Goal: Task Accomplishment & Management: Use online tool/utility

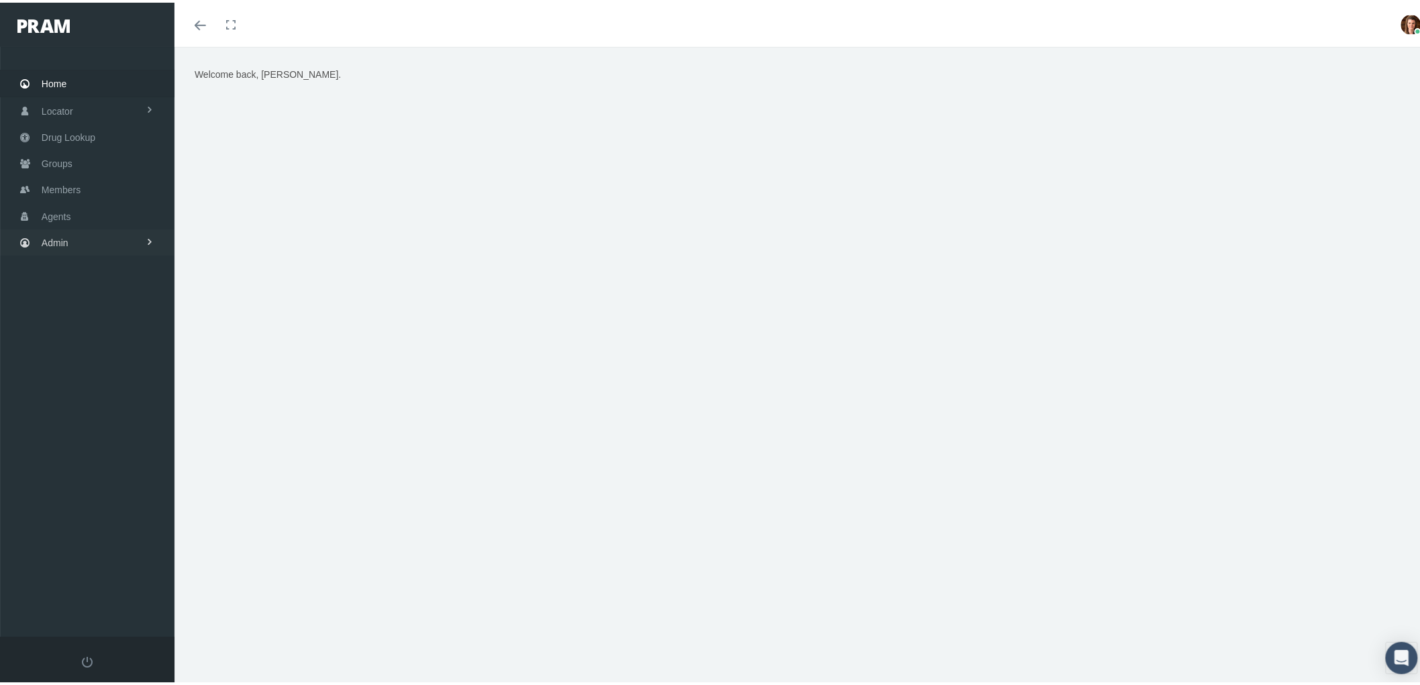
click at [56, 228] on span "Admin" at bounding box center [55, 241] width 27 height 26
click at [90, 307] on link "Claims" at bounding box center [87, 318] width 175 height 23
click at [111, 383] on span "ACA Claims Invoices" at bounding box center [95, 394] width 87 height 23
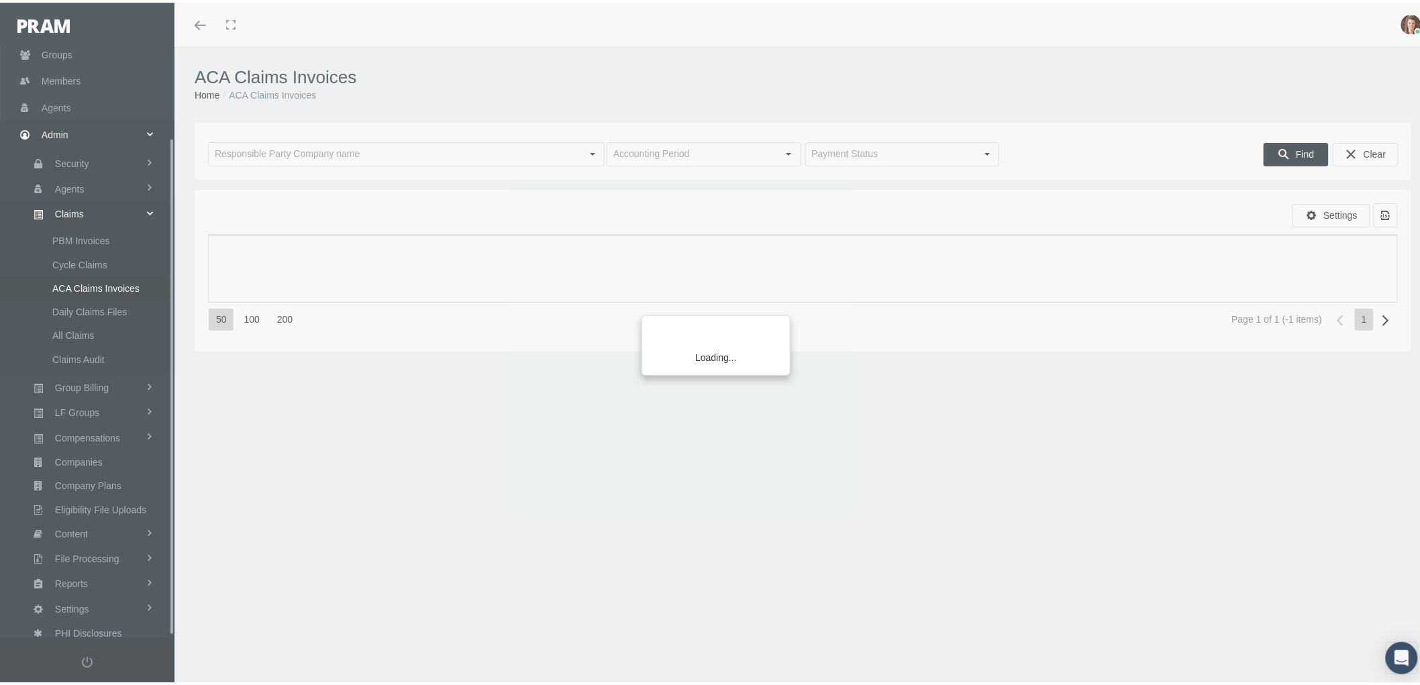
scroll to position [107, 0]
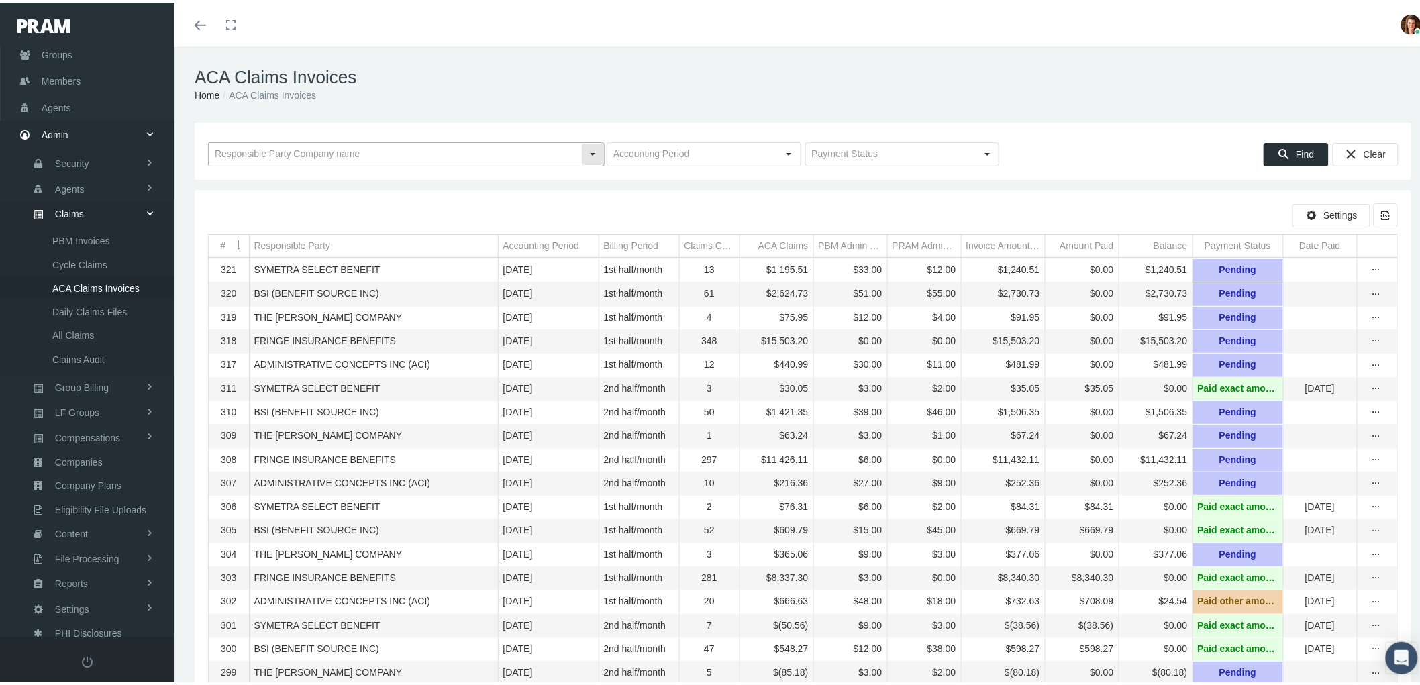
click at [274, 156] on input "text" at bounding box center [395, 151] width 373 height 23
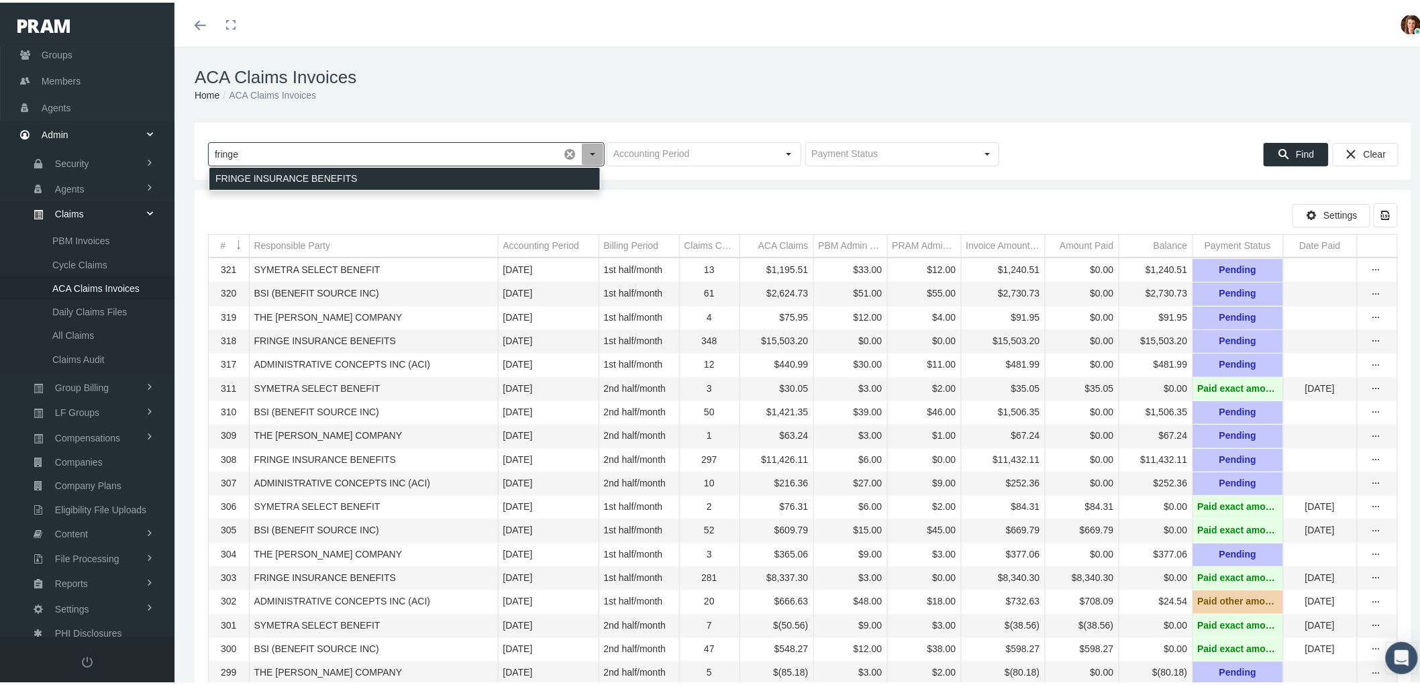
click at [285, 169] on div "FRINGE INSURANCE BENEFITS" at bounding box center [404, 176] width 391 height 22
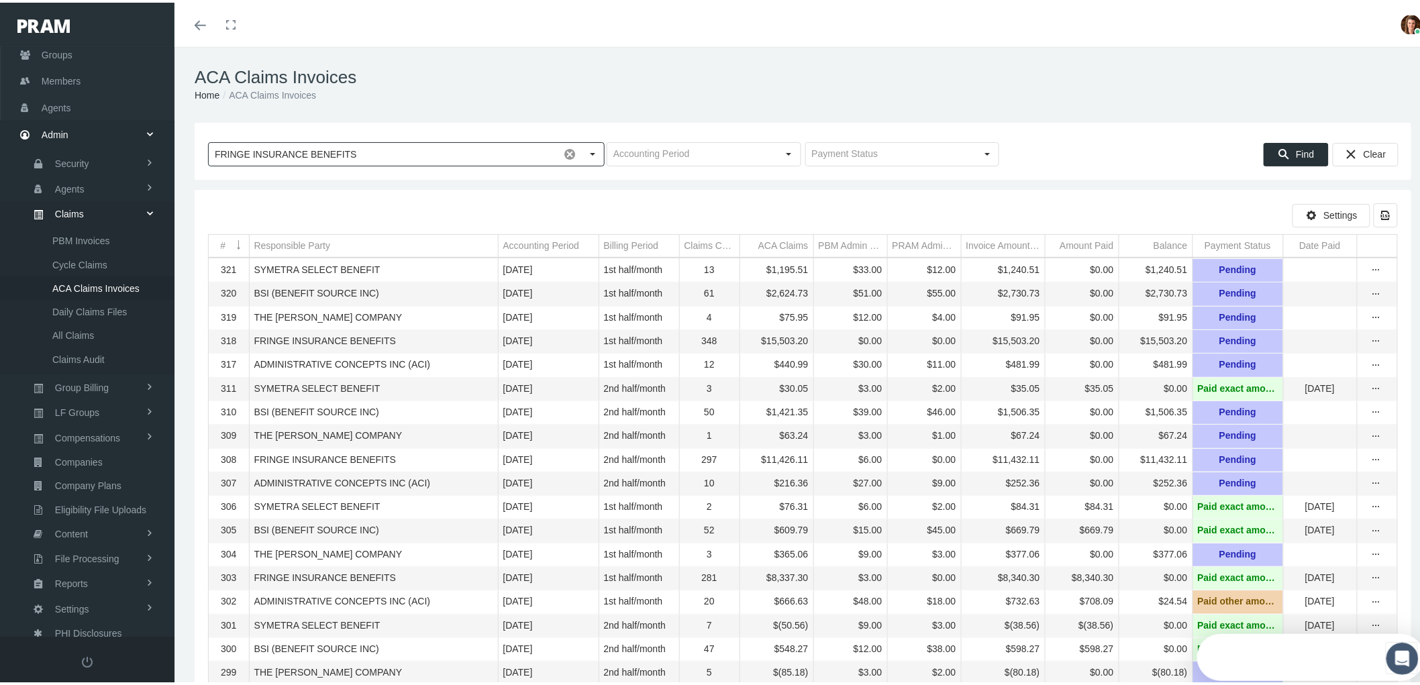
scroll to position [0, 0]
type input "FRINGE INSURANCE BENEFITS"
click at [1303, 150] on span "Find" at bounding box center [1305, 151] width 18 height 11
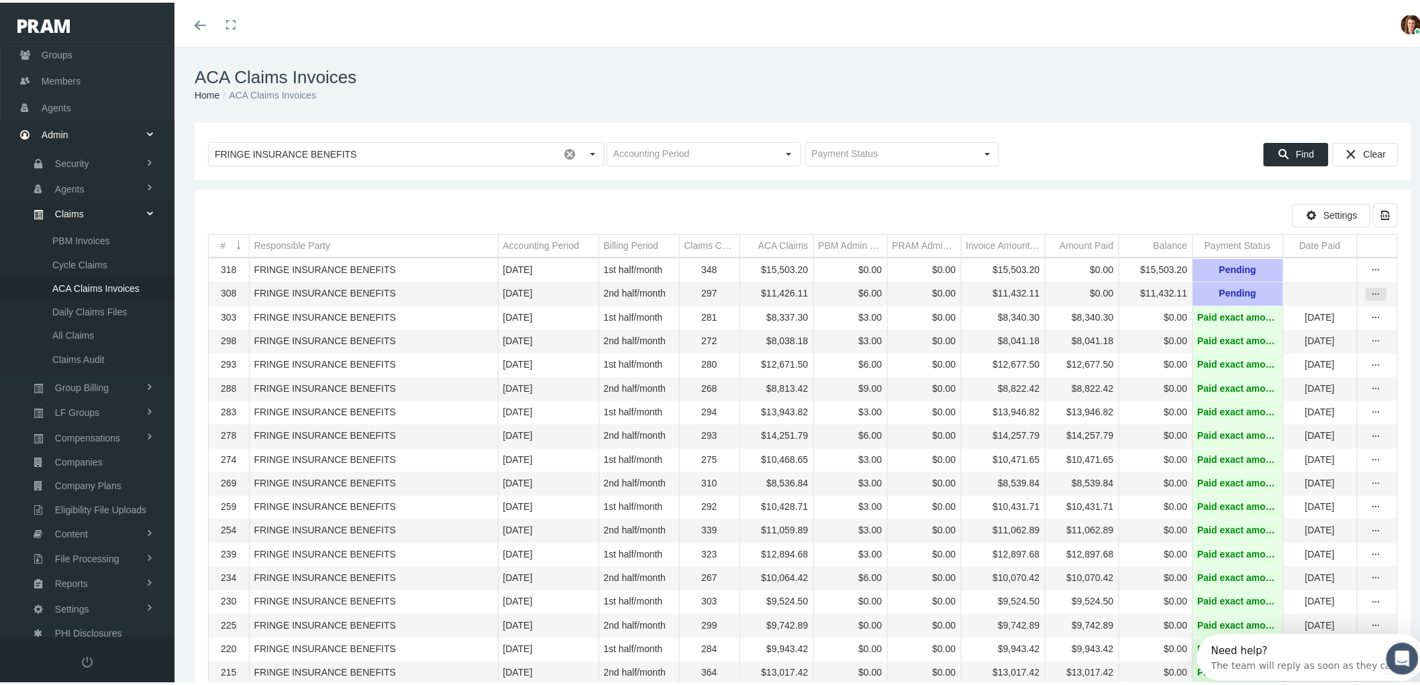
click at [1371, 298] on div "more" at bounding box center [1377, 292] width 20 height 12
click at [1358, 309] on div "View" at bounding box center [1309, 317] width 132 height 28
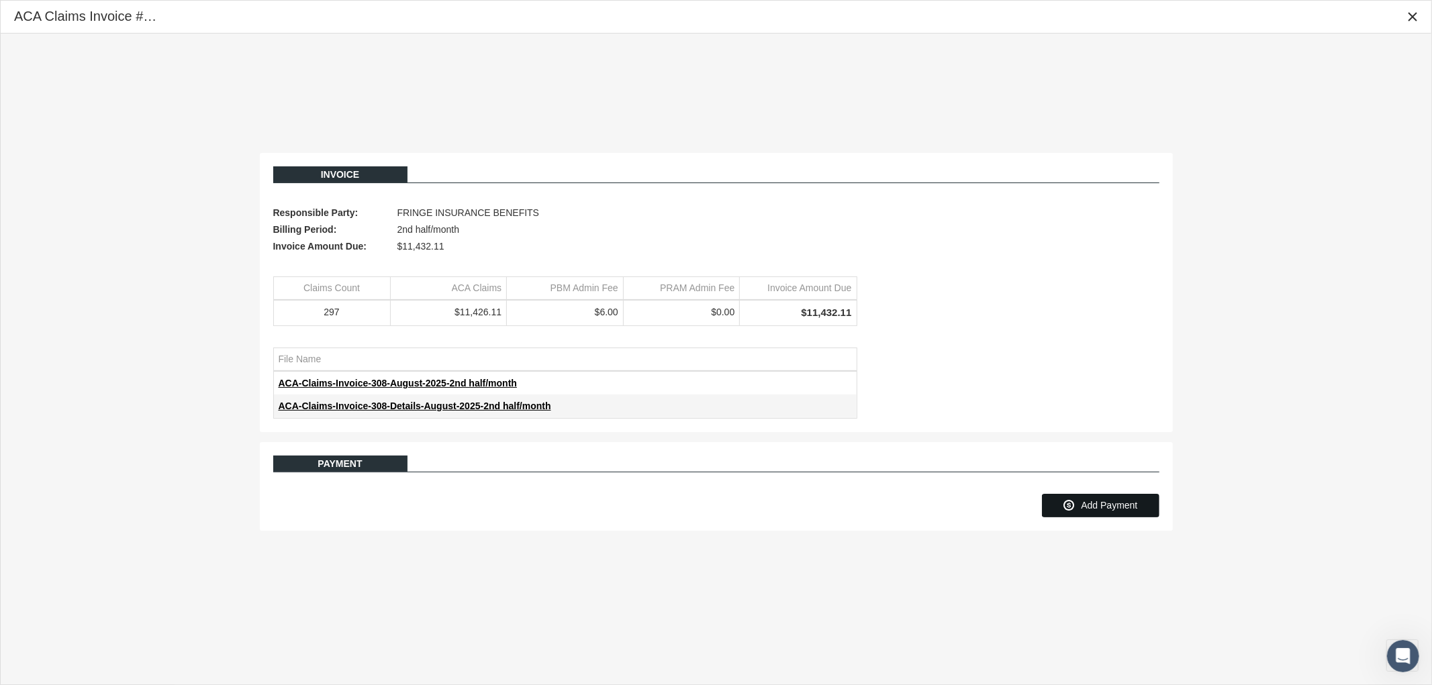
click at [1097, 511] on span "Add Payment" at bounding box center [1109, 505] width 56 height 11
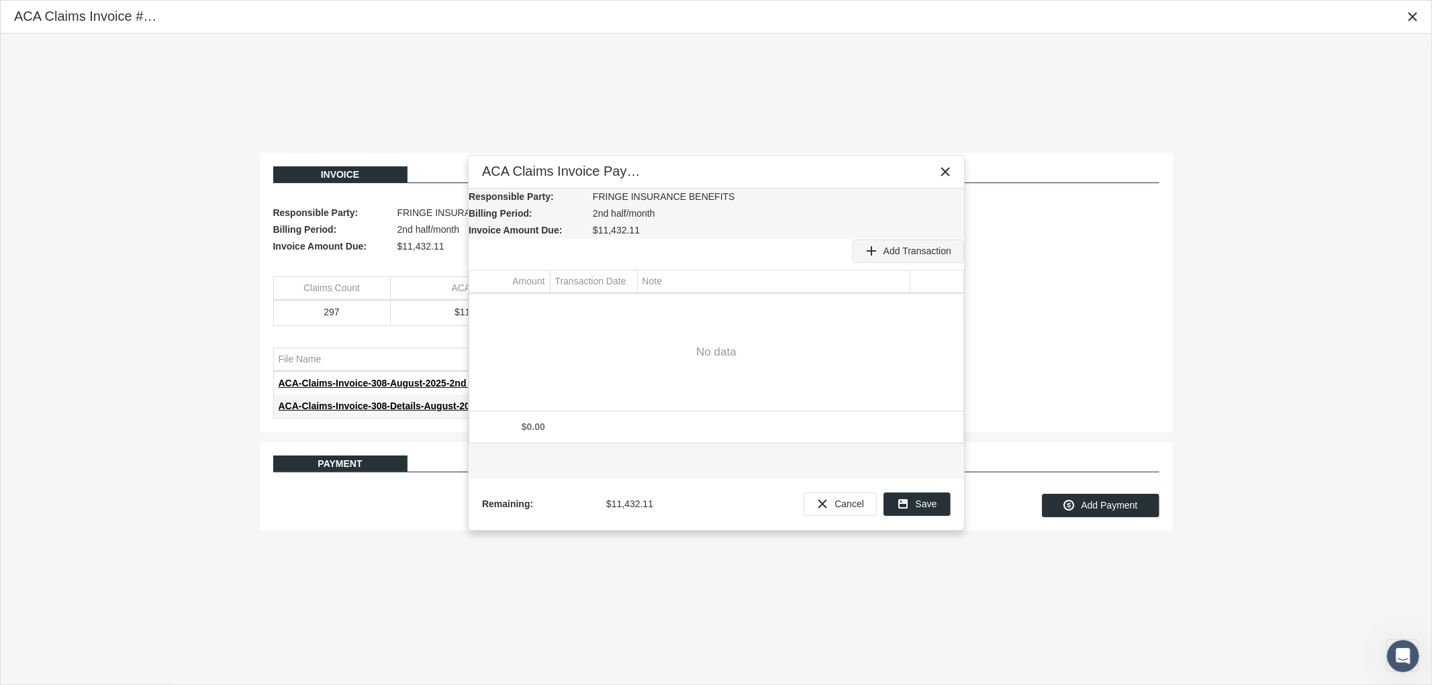
click at [903, 251] on span "Add Transaction" at bounding box center [917, 251] width 68 height 11
type input "11432.11"
click at [628, 307] on div "Select" at bounding box center [625, 305] width 21 height 21
click at [716, 458] on span "26" at bounding box center [712, 457] width 11 height 11
type input "[DATE]"
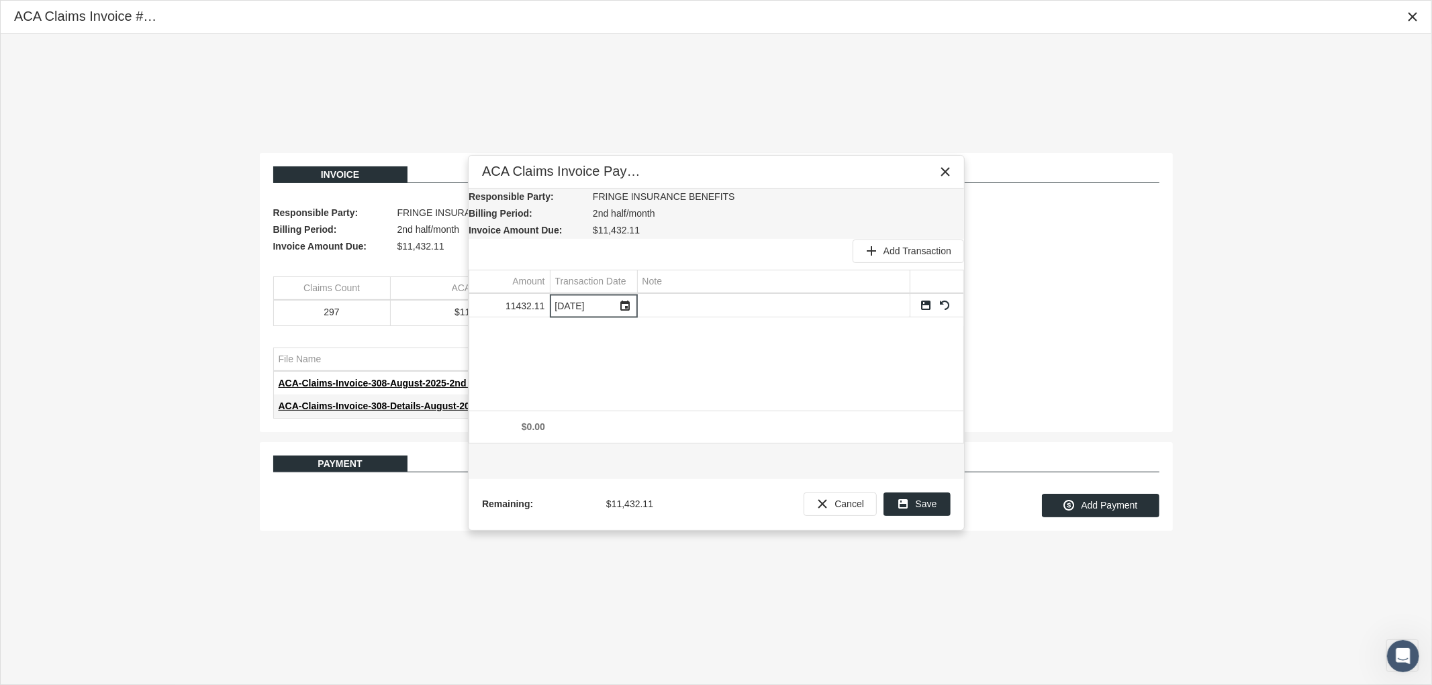
click at [926, 304] on link "Save" at bounding box center [926, 305] width 12 height 12
click at [916, 500] on span "Save" at bounding box center [926, 504] width 21 height 11
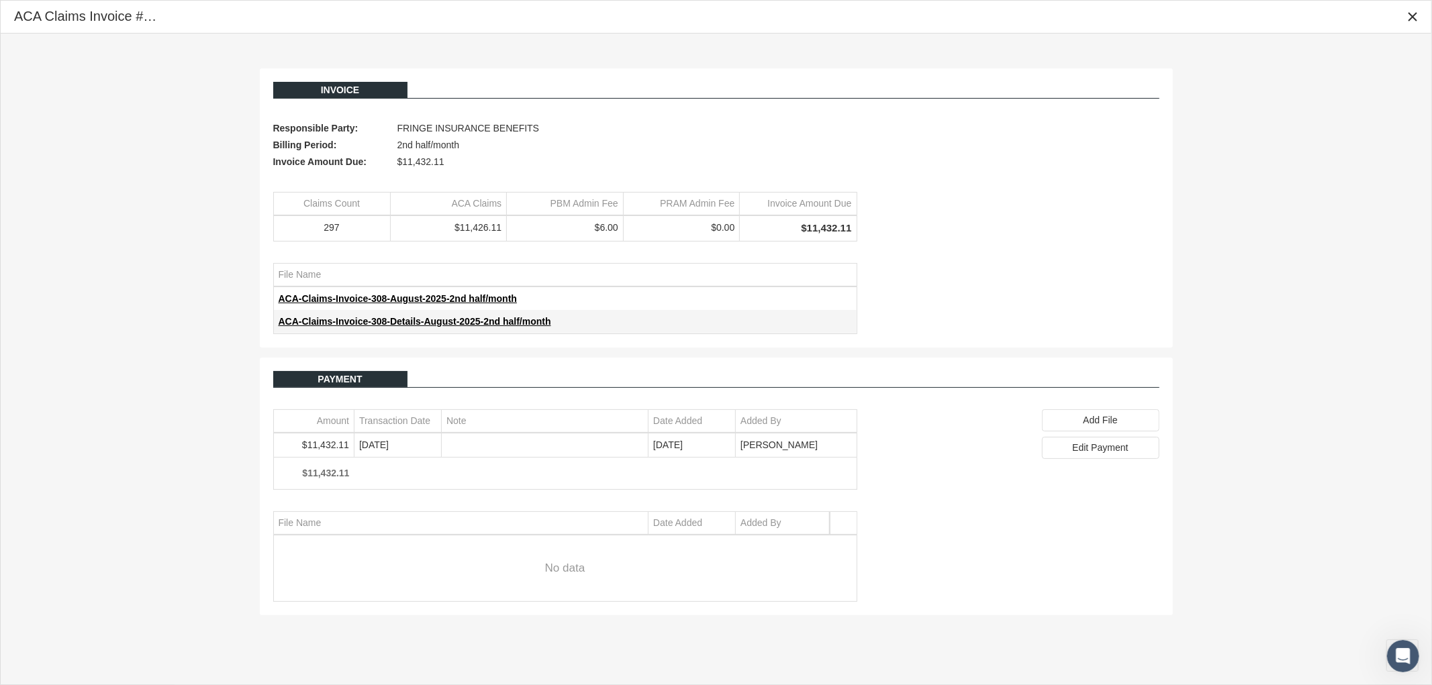
click at [1416, 13] on icon "Close" at bounding box center [1412, 17] width 12 height 12
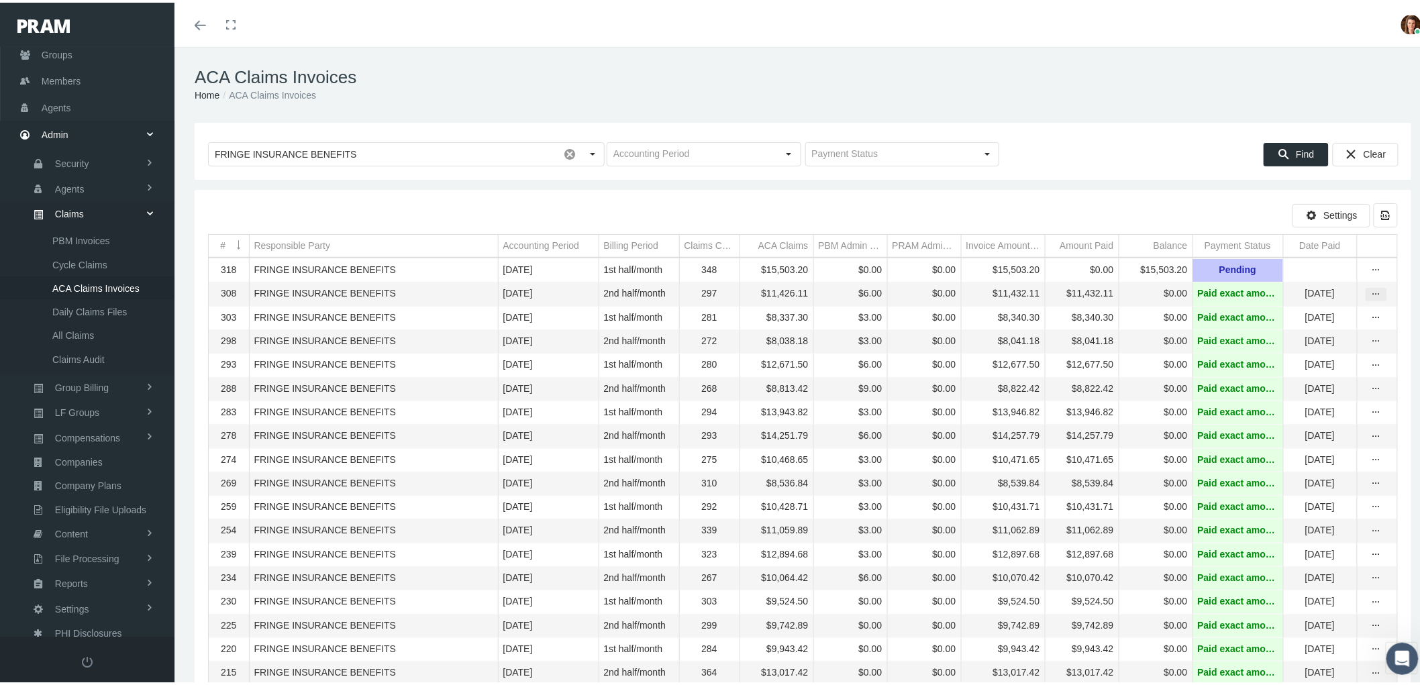
click at [1367, 297] on div "more" at bounding box center [1377, 292] width 20 height 12
click at [1329, 306] on div "View" at bounding box center [1309, 317] width 132 height 28
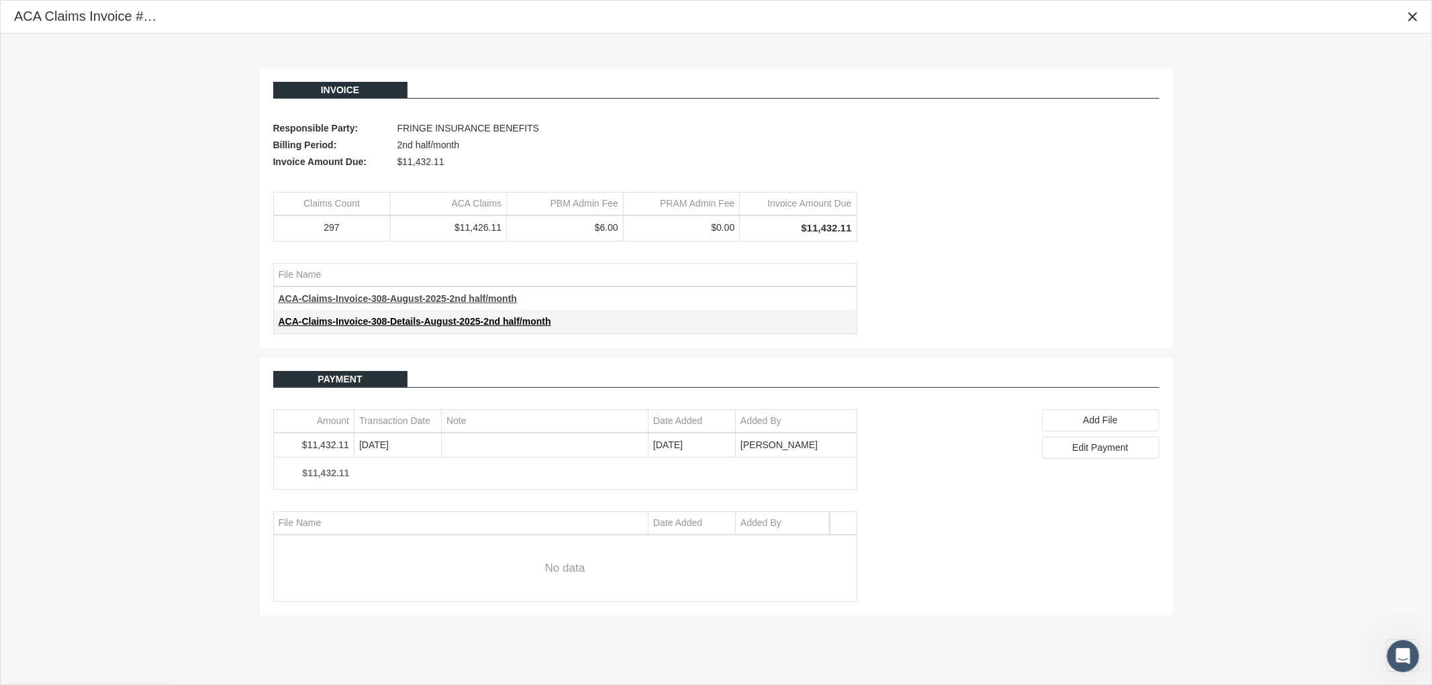
click at [430, 297] on span "ACA-Claims-Invoice-308-August-2025-2nd half/month" at bounding box center [398, 298] width 239 height 11
drag, startPoint x: 1412, startPoint y: 21, endPoint x: 1339, endPoint y: 21, distance: 73.2
click at [1412, 21] on icon "Close" at bounding box center [1412, 17] width 12 height 12
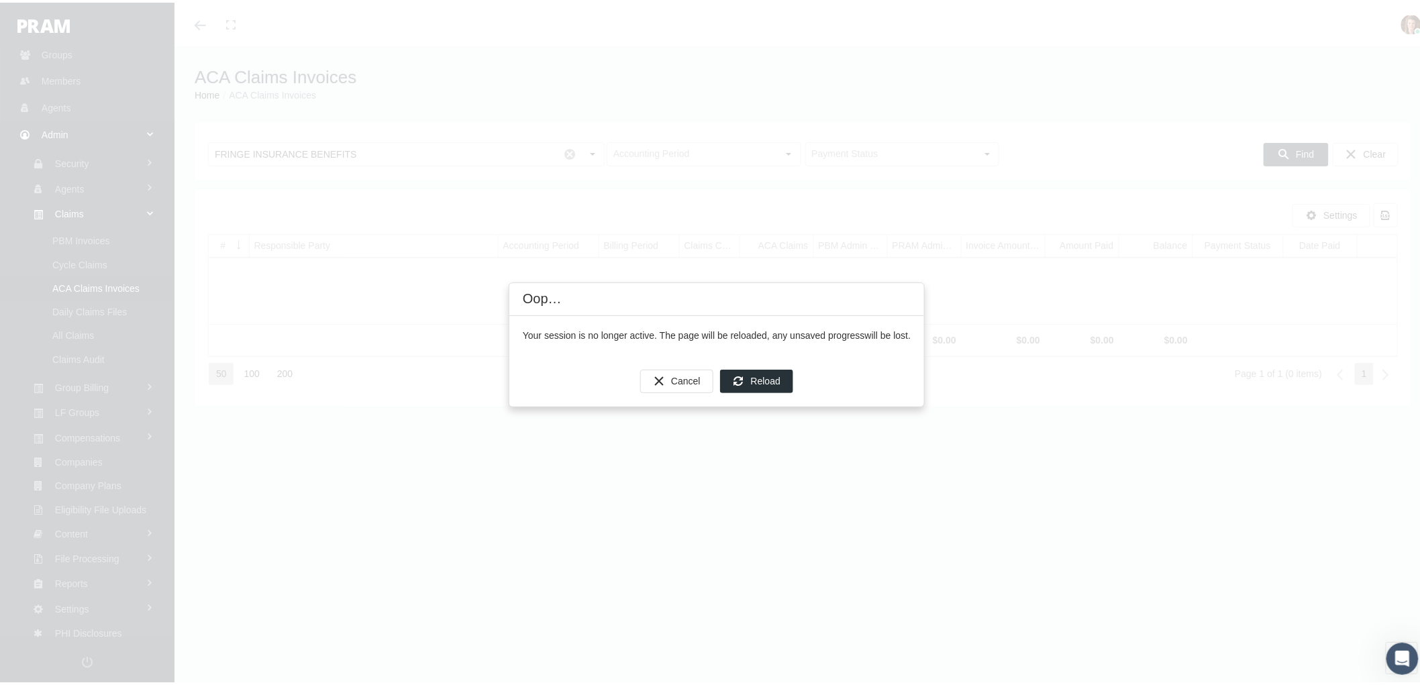
click at [737, 358] on div "Cancel Reload" at bounding box center [716, 378] width 415 height 51
click at [763, 379] on span "Reload" at bounding box center [766, 378] width 30 height 11
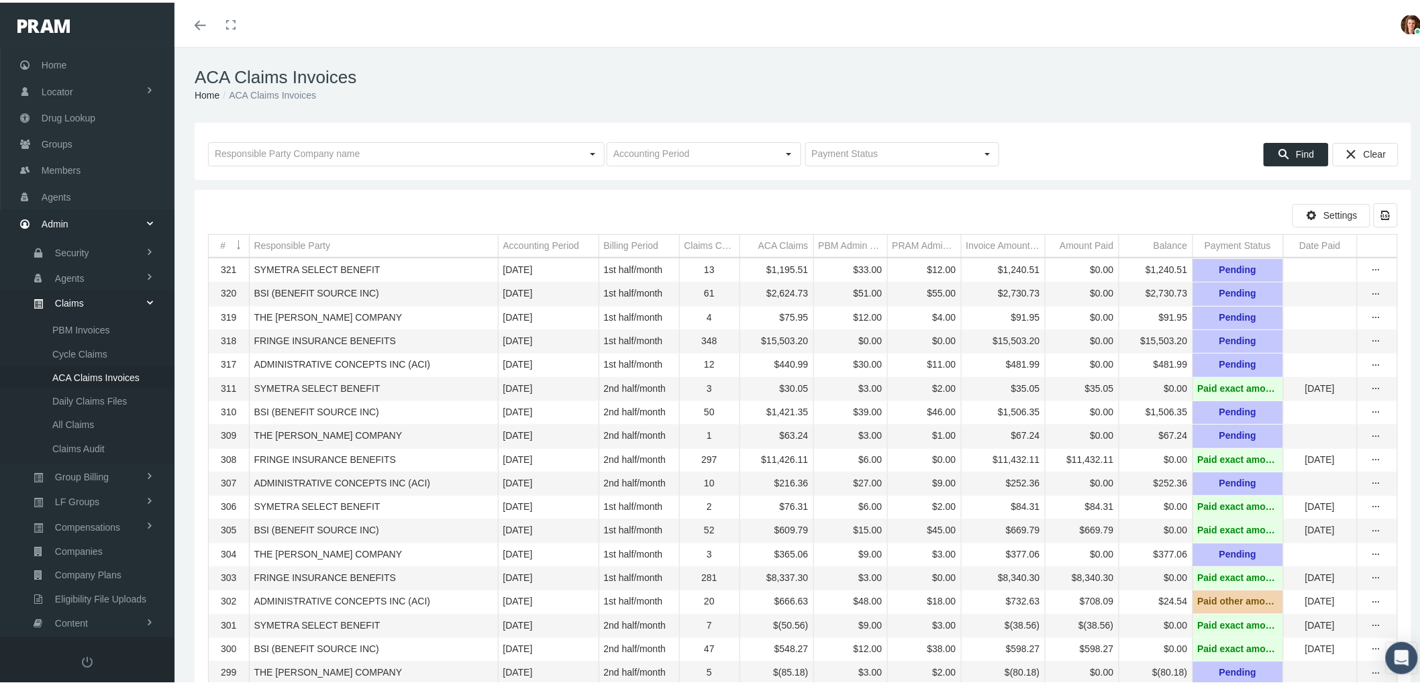
scroll to position [107, 0]
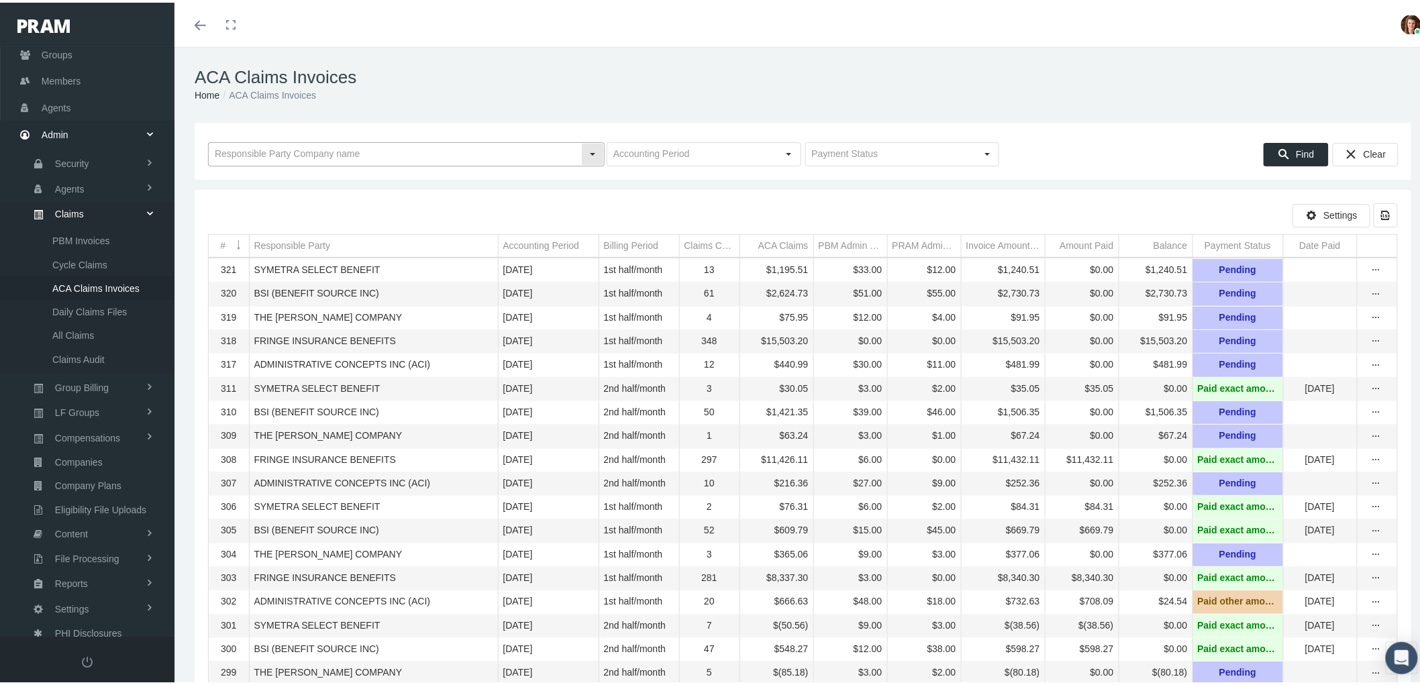
click at [277, 153] on input "text" at bounding box center [395, 151] width 373 height 23
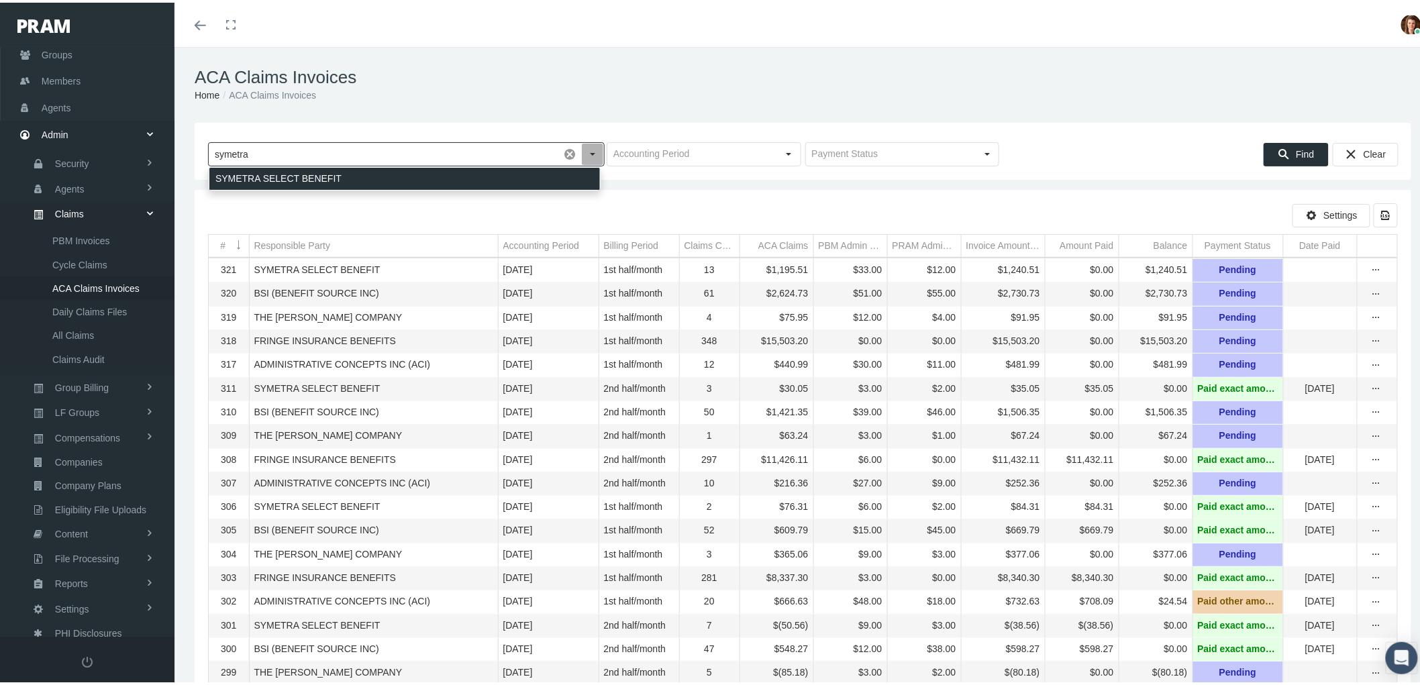
click at [290, 170] on div "SYMETRA SELECT BENEFIT" at bounding box center [404, 176] width 391 height 22
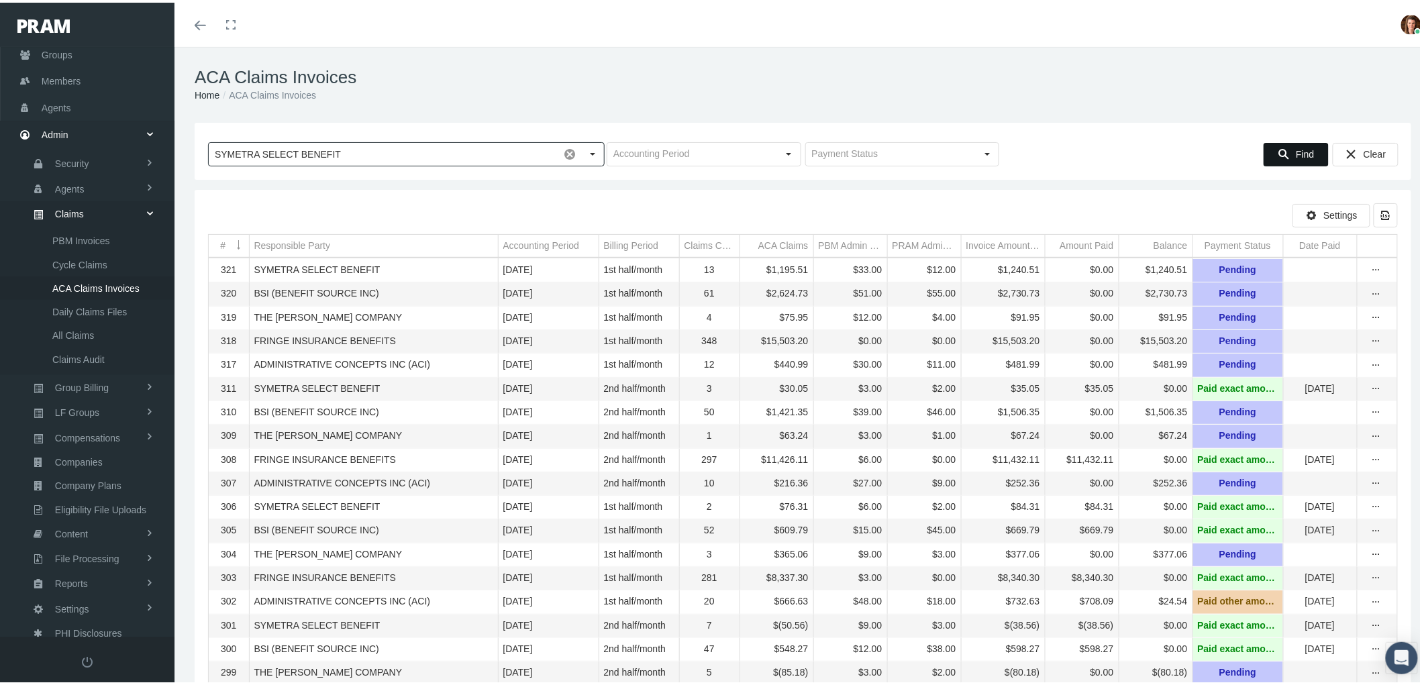
type input "SYMETRA SELECT BENEFIT"
click at [1296, 154] on span "Find" at bounding box center [1305, 151] width 18 height 11
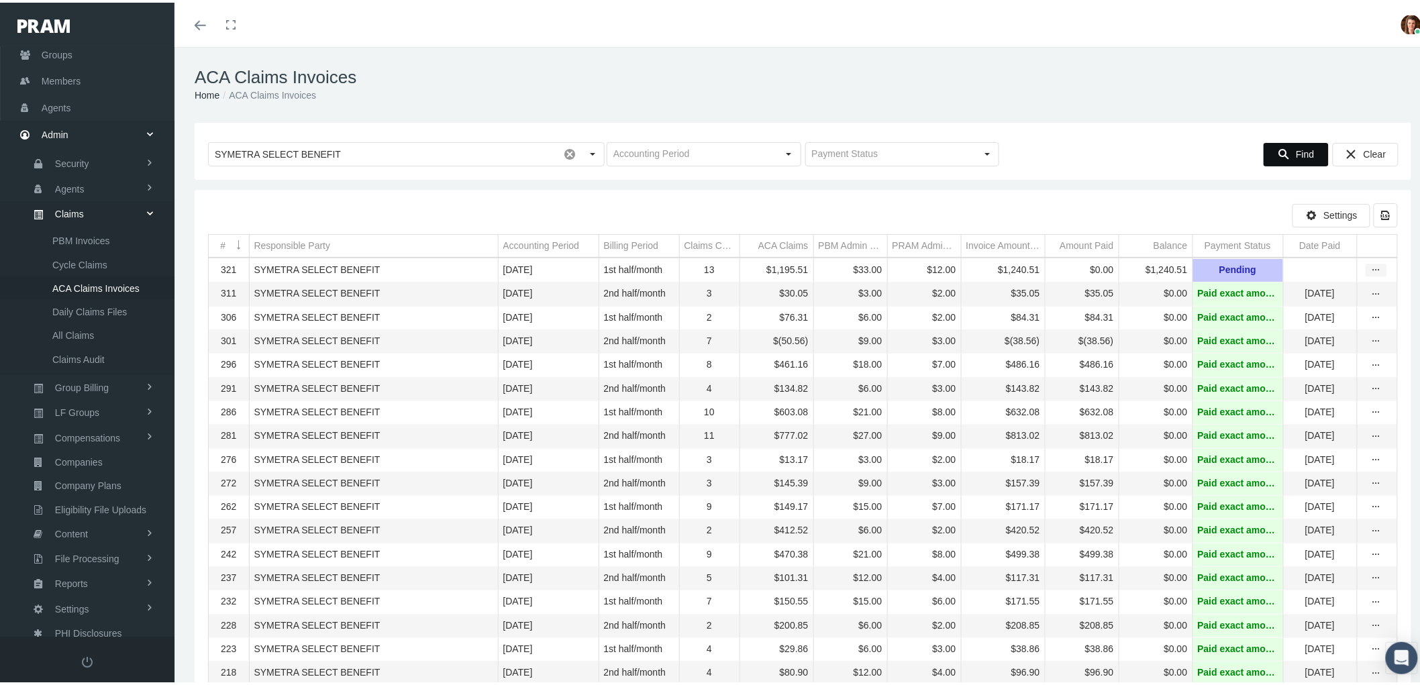
click at [1371, 271] on icon "more" at bounding box center [1377, 268] width 12 height 12
click at [1306, 296] on div "View" at bounding box center [1309, 292] width 132 height 28
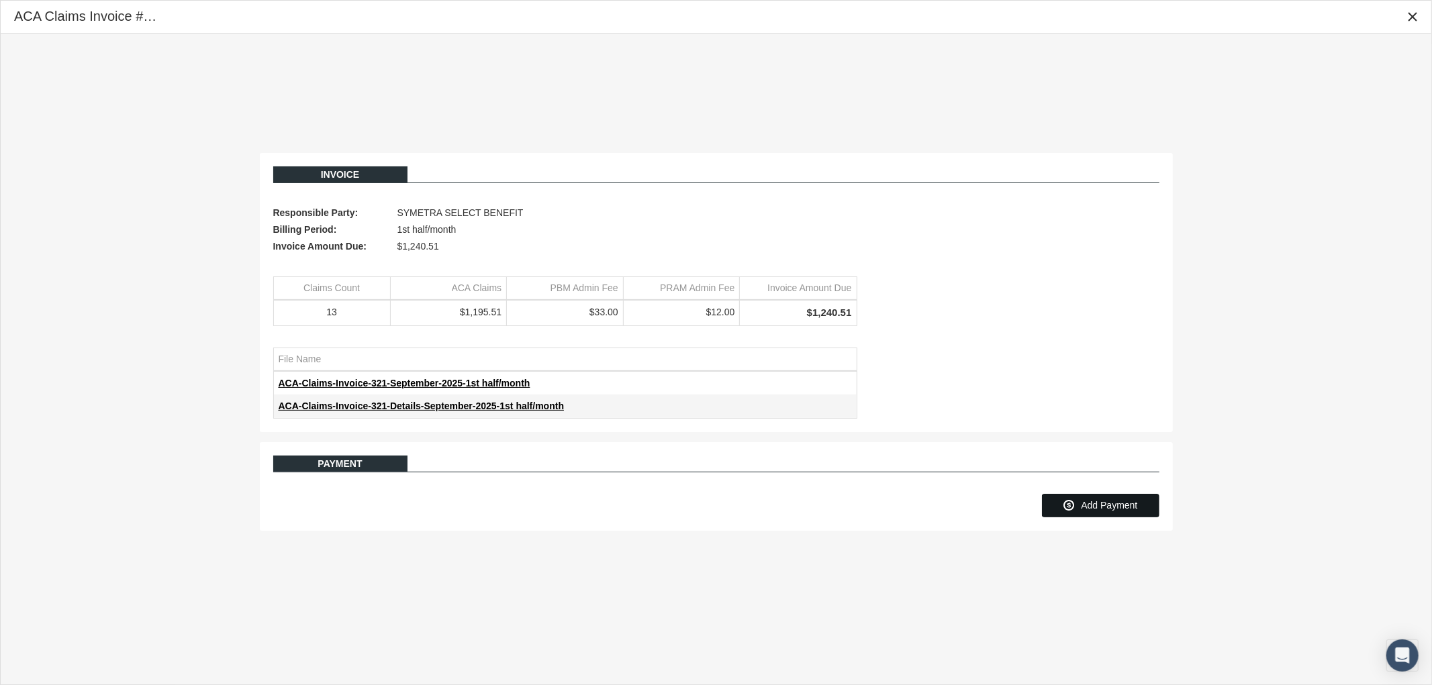
click at [1106, 509] on span "Add Payment" at bounding box center [1109, 505] width 56 height 11
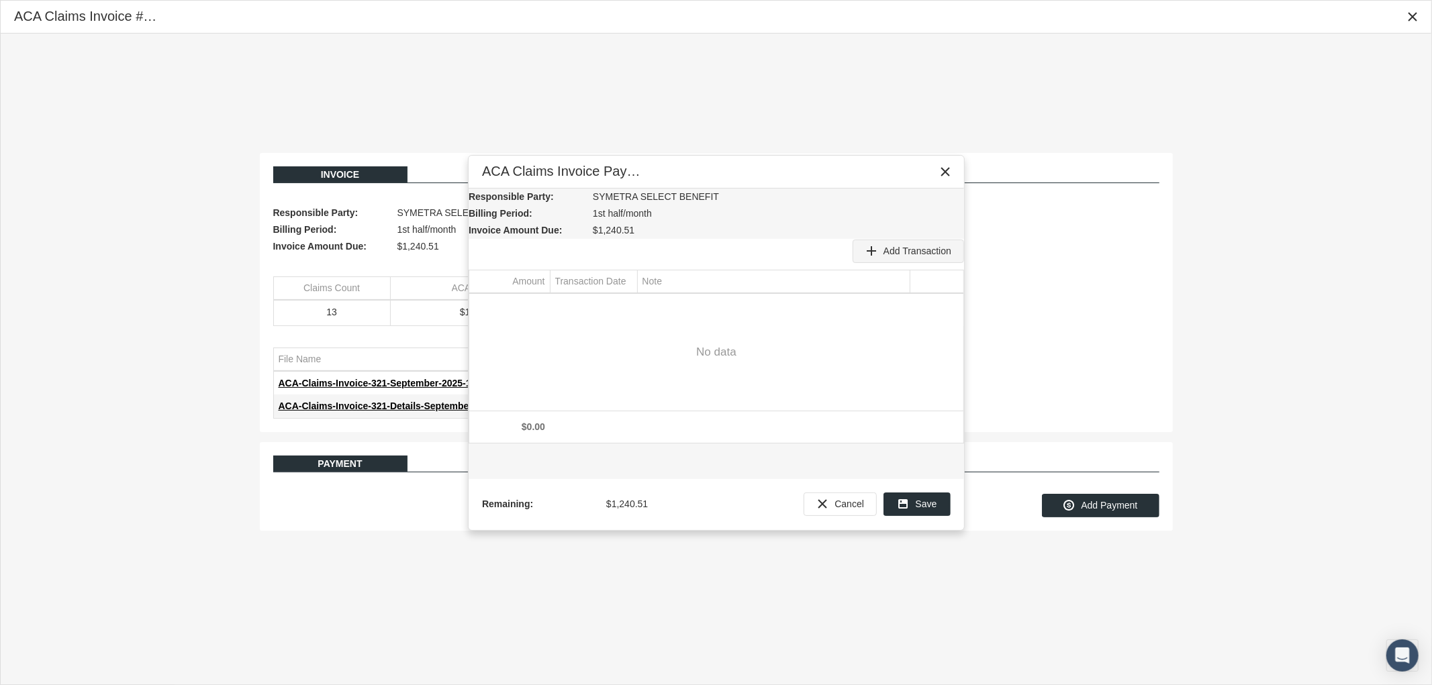
click at [903, 248] on span "Add Transaction" at bounding box center [917, 251] width 68 height 11
type input "1240.51"
click at [627, 305] on div "Select" at bounding box center [625, 305] width 21 height 21
click at [690, 458] on span "25" at bounding box center [686, 457] width 11 height 11
type input "[DATE]"
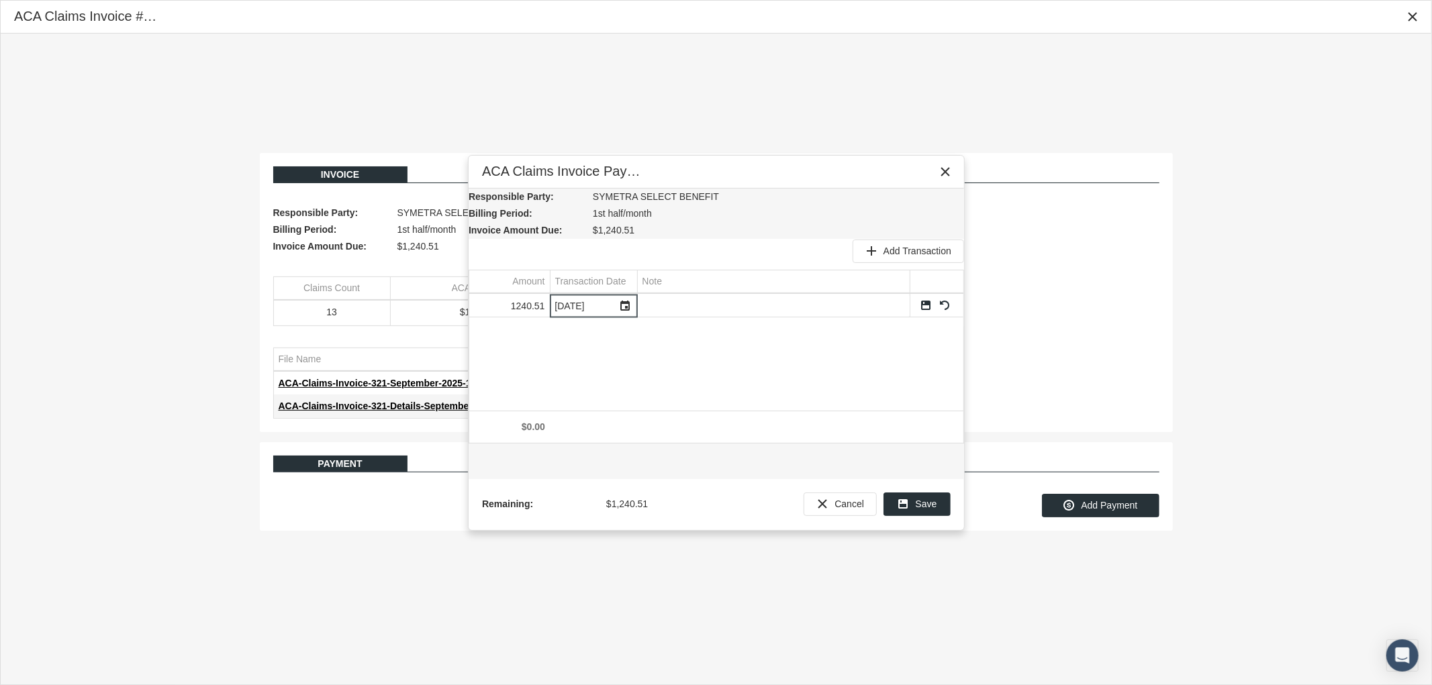
click at [925, 299] on td "Data grid" at bounding box center [937, 306] width 54 height 23
click at [928, 303] on link "Save" at bounding box center [926, 305] width 12 height 12
click at [914, 495] on div "Save" at bounding box center [917, 504] width 66 height 22
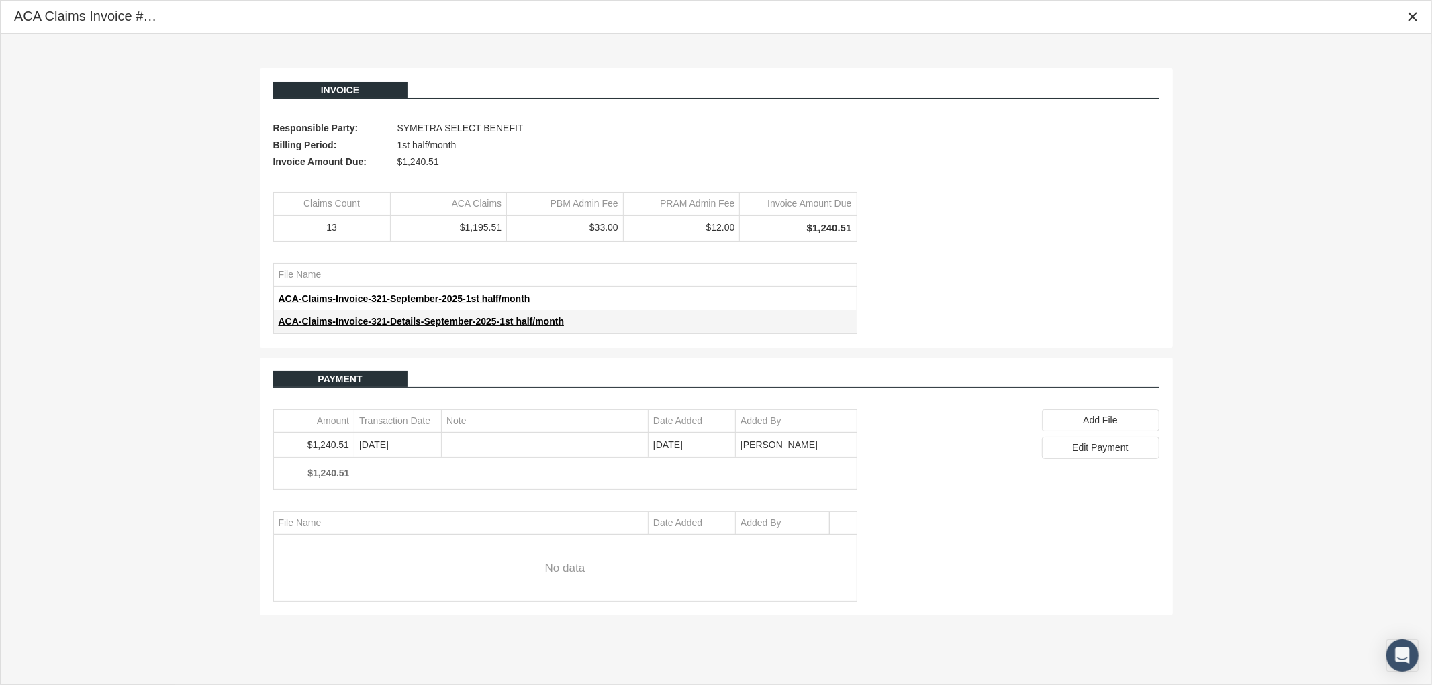
click at [1420, 19] on div "Close" at bounding box center [1412, 17] width 24 height 24
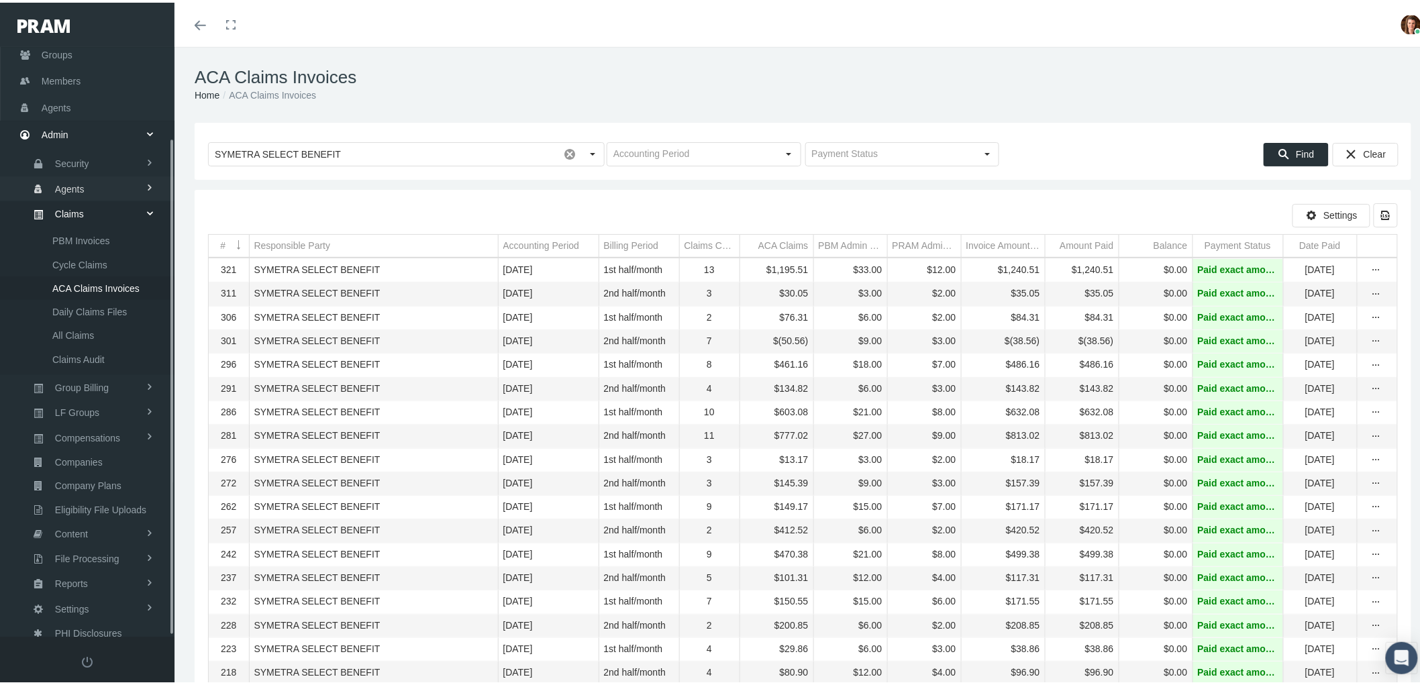
click at [71, 180] on span "Agents" at bounding box center [70, 186] width 30 height 23
click at [88, 320] on span "Bank Info Requests" at bounding box center [93, 331] width 82 height 23
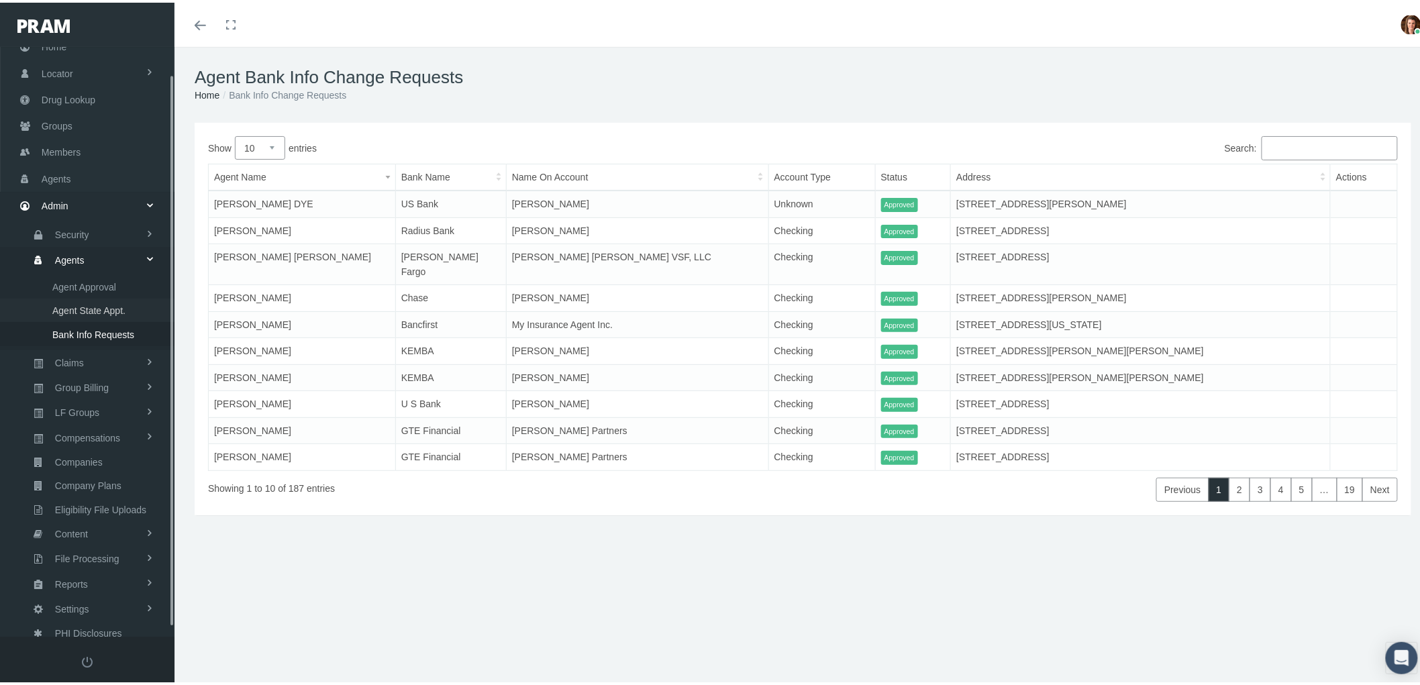
scroll to position [38, 0]
